Goal: Communication & Community: Share content

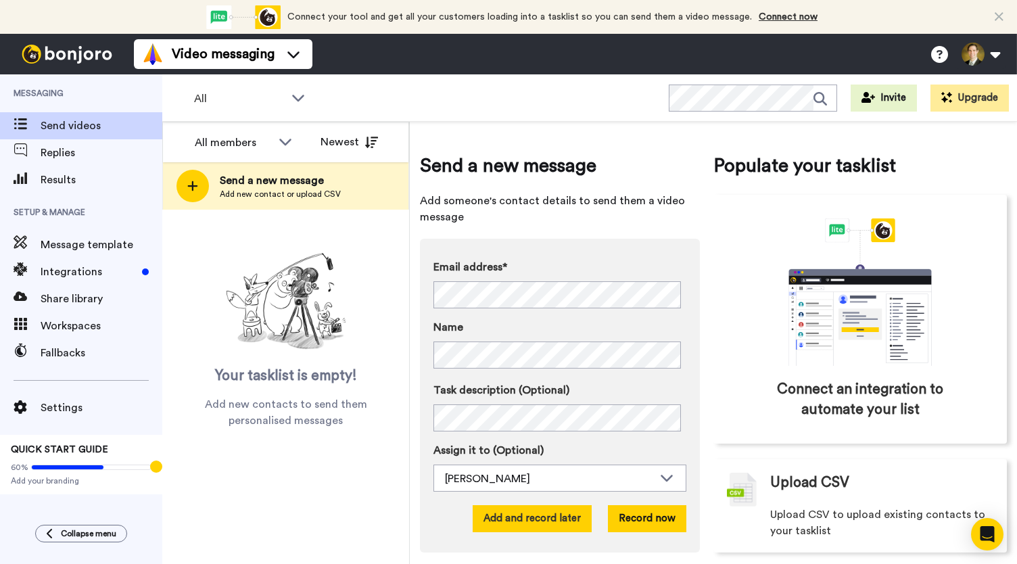
click at [535, 524] on button "Add and record later" at bounding box center [531, 518] width 119 height 27
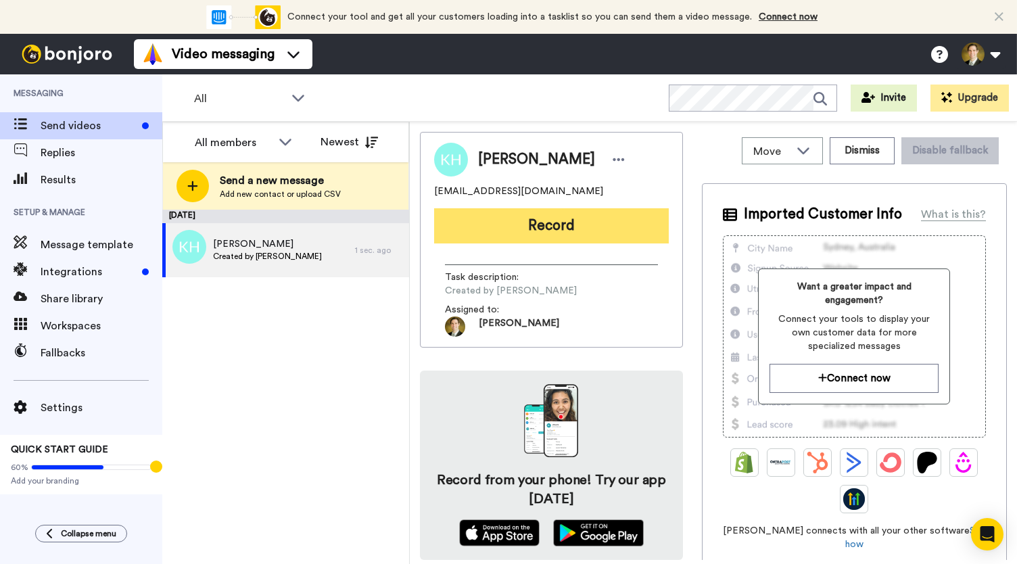
click at [539, 224] on button "Record" at bounding box center [551, 225] width 235 height 35
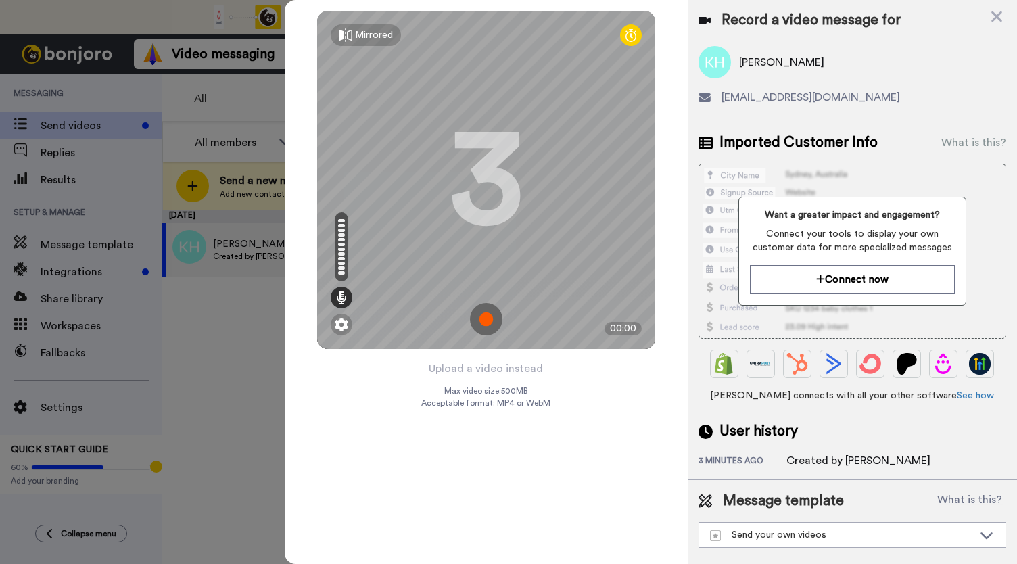
click at [481, 316] on img at bounding box center [486, 319] width 32 height 32
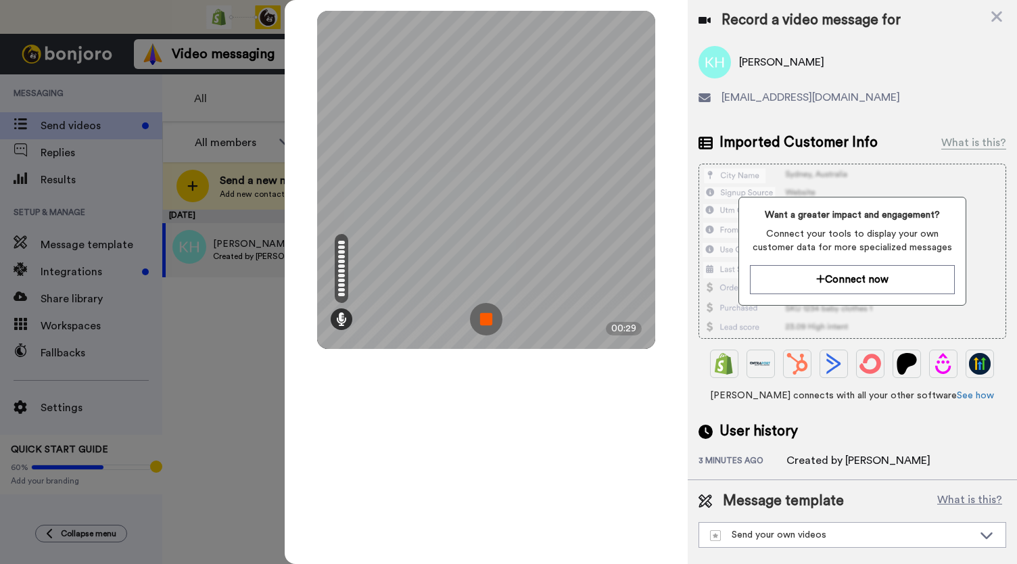
click at [481, 316] on img at bounding box center [486, 319] width 32 height 32
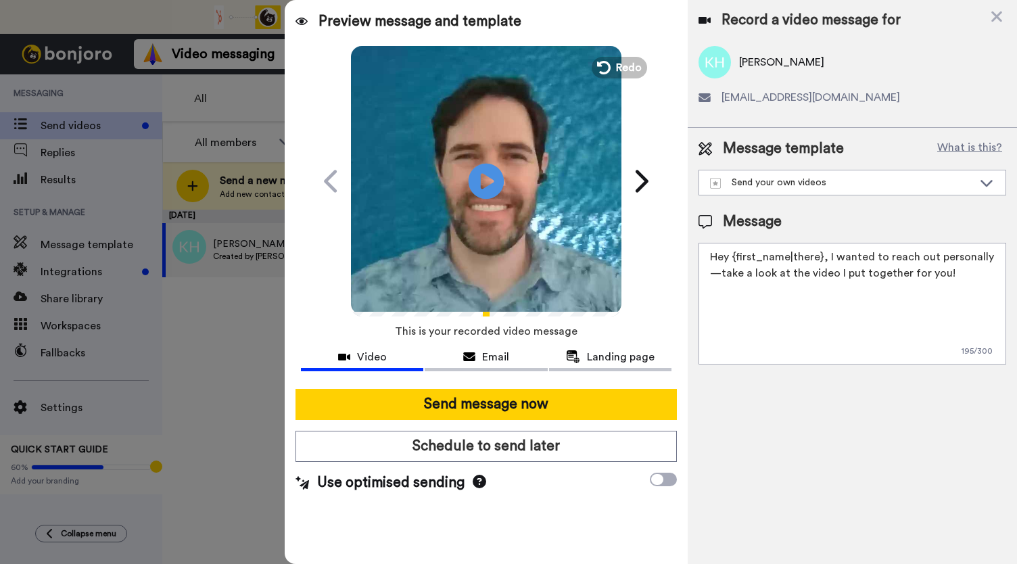
click at [489, 185] on icon at bounding box center [486, 181] width 36 height 36
click at [485, 357] on span "Email" at bounding box center [495, 357] width 27 height 16
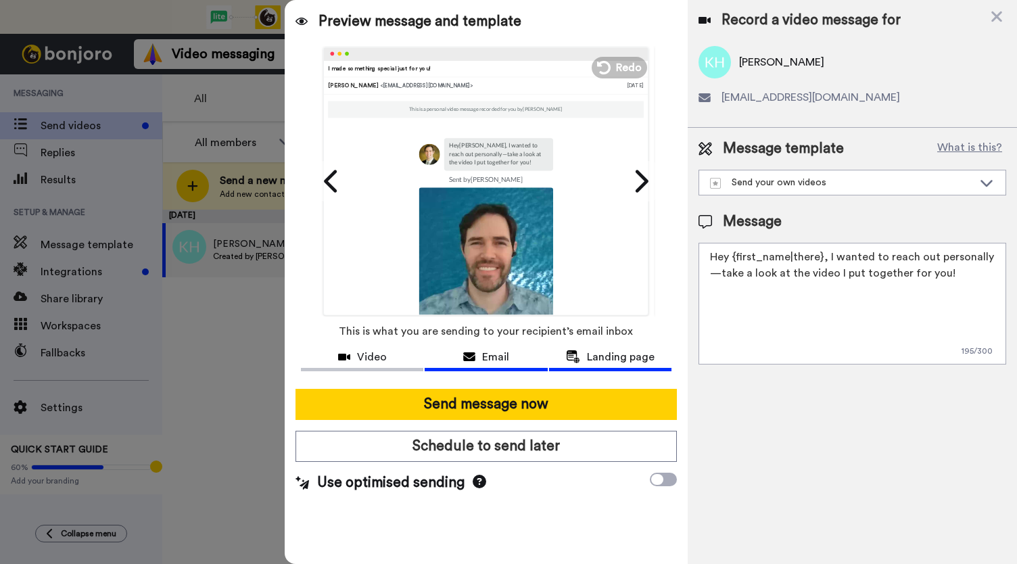
click at [606, 354] on span "Landing page" at bounding box center [621, 357] width 68 height 16
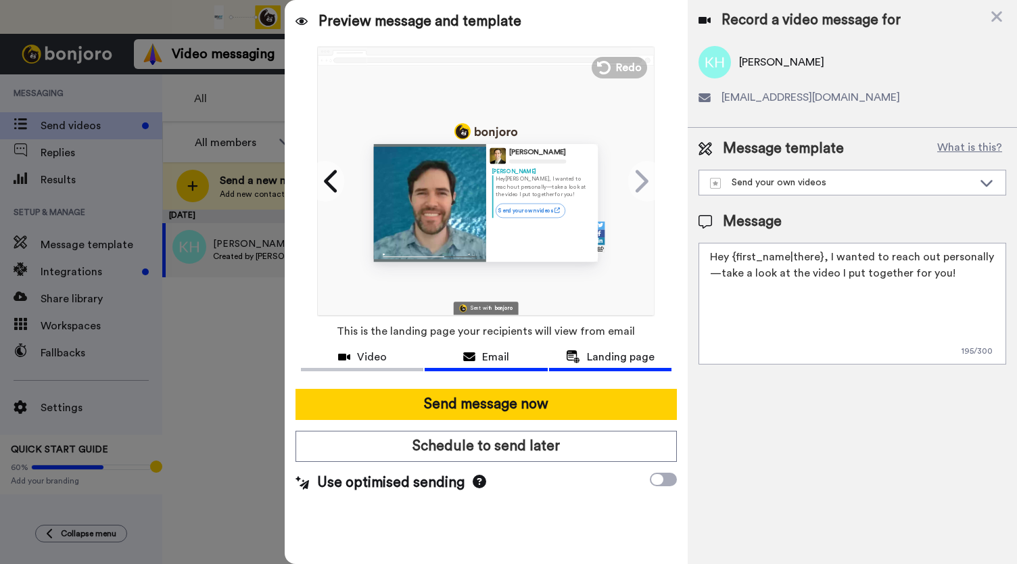
click at [481, 356] on div "Email" at bounding box center [485, 357] width 122 height 16
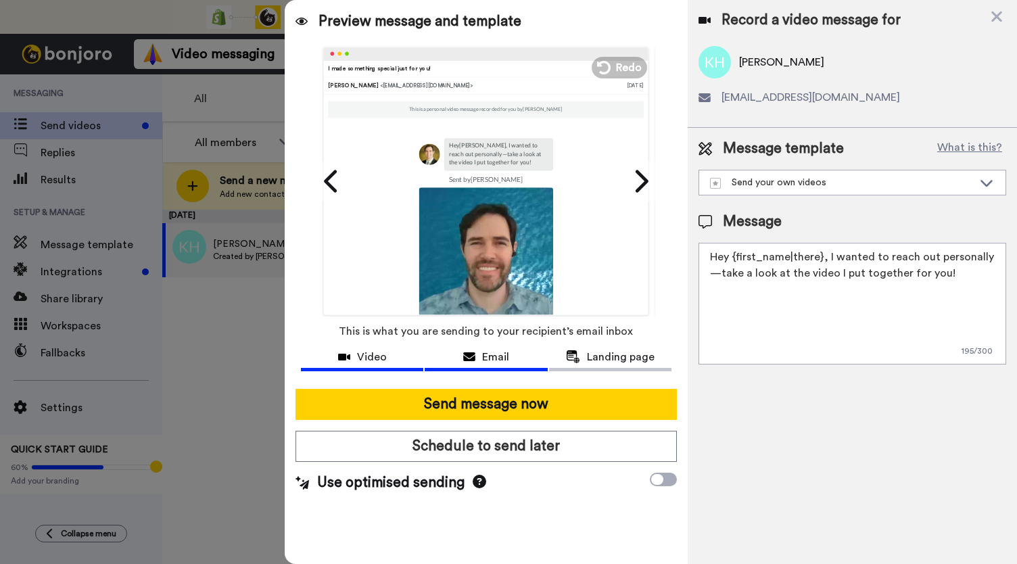
click at [368, 353] on span "Video" at bounding box center [372, 357] width 30 height 16
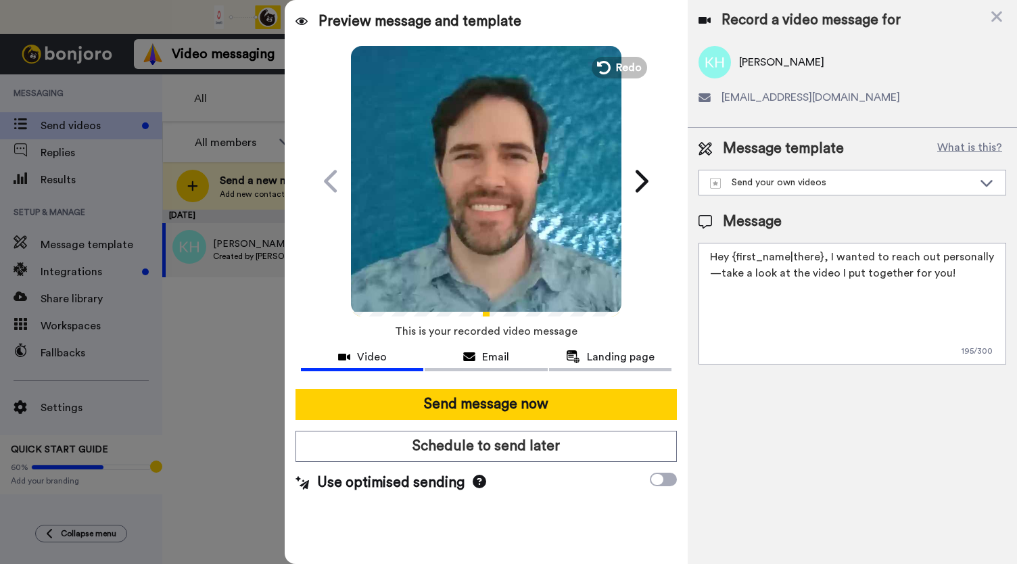
click at [495, 197] on icon "Play/Pause" at bounding box center [486, 181] width 36 height 64
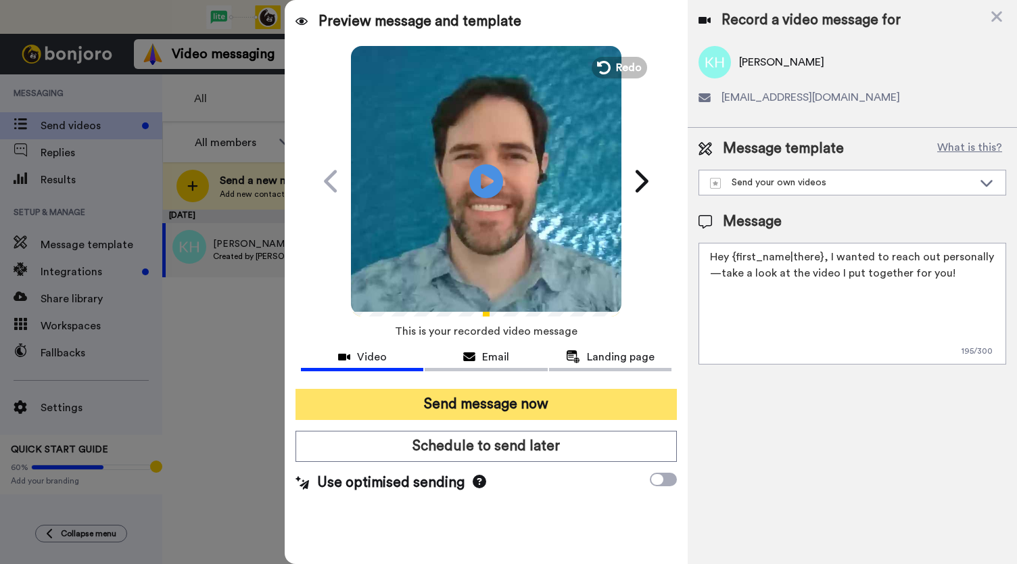
click at [488, 402] on button "Send message now" at bounding box center [485, 404] width 381 height 31
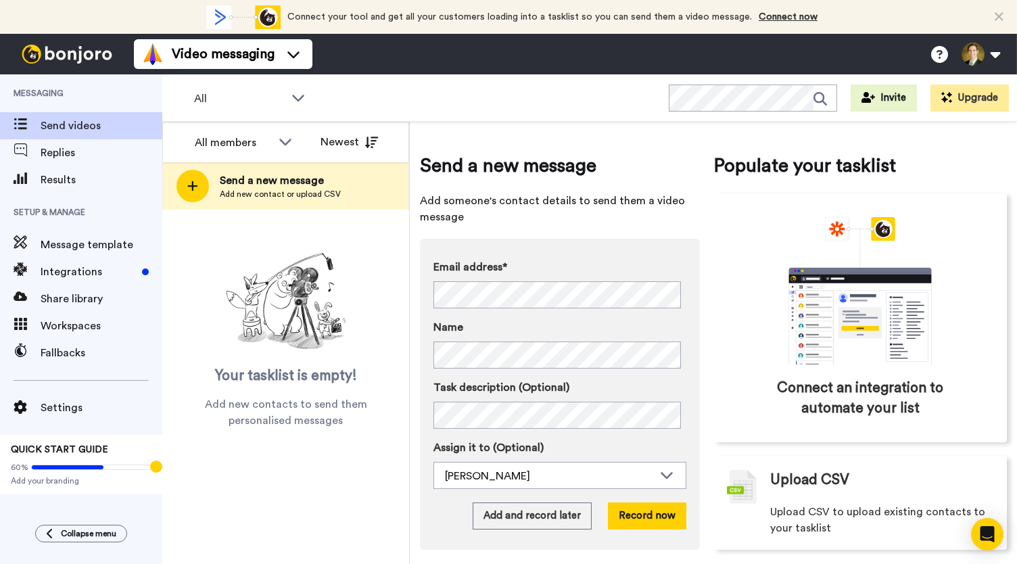
click at [7, 536] on div "Collapse menu" at bounding box center [81, 534] width 162 height 18
